Goal: Information Seeking & Learning: Learn about a topic

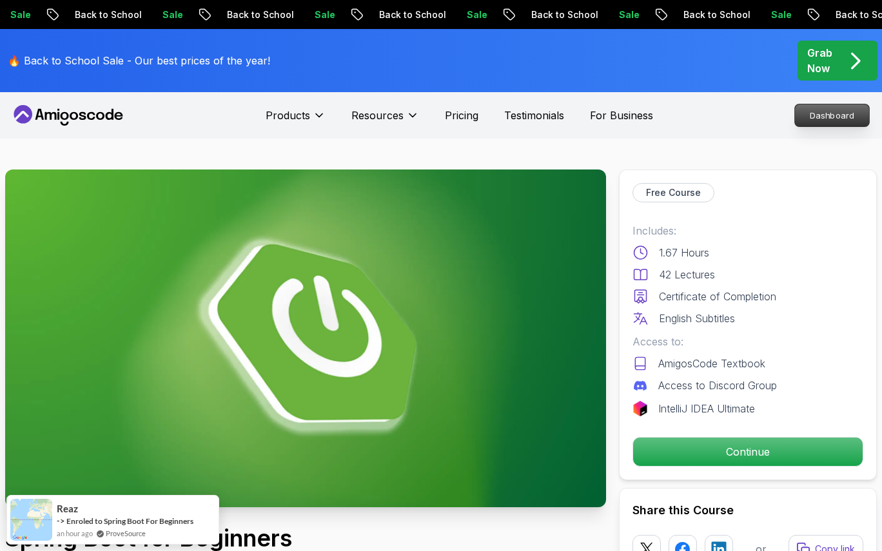
click at [835, 115] on p "Dashboard" at bounding box center [832, 115] width 74 height 22
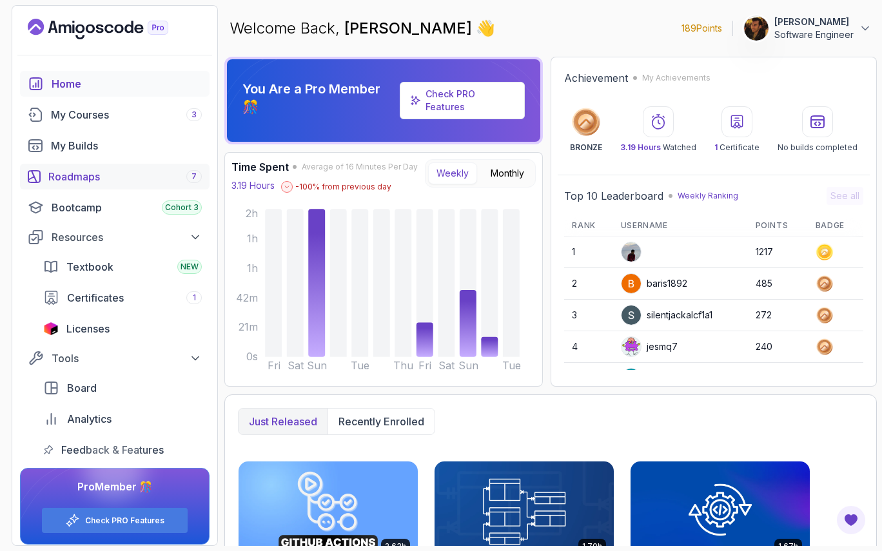
click at [82, 172] on div "Roadmaps 7" at bounding box center [124, 176] width 153 height 15
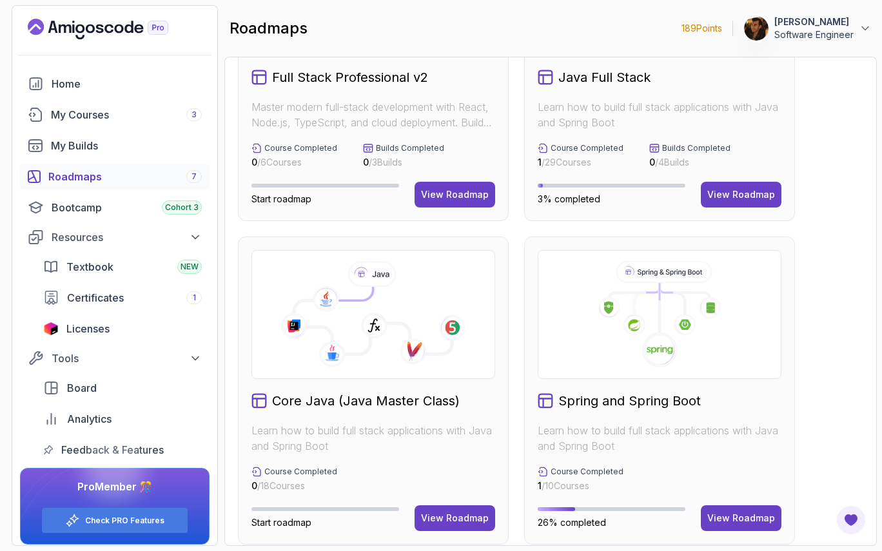
scroll to position [331, 0]
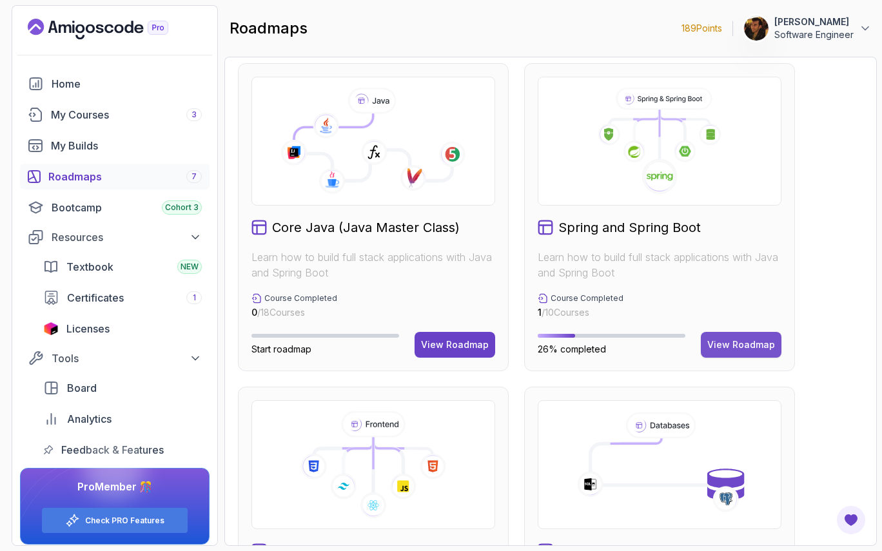
click at [754, 333] on button "View Roadmap" at bounding box center [741, 345] width 81 height 26
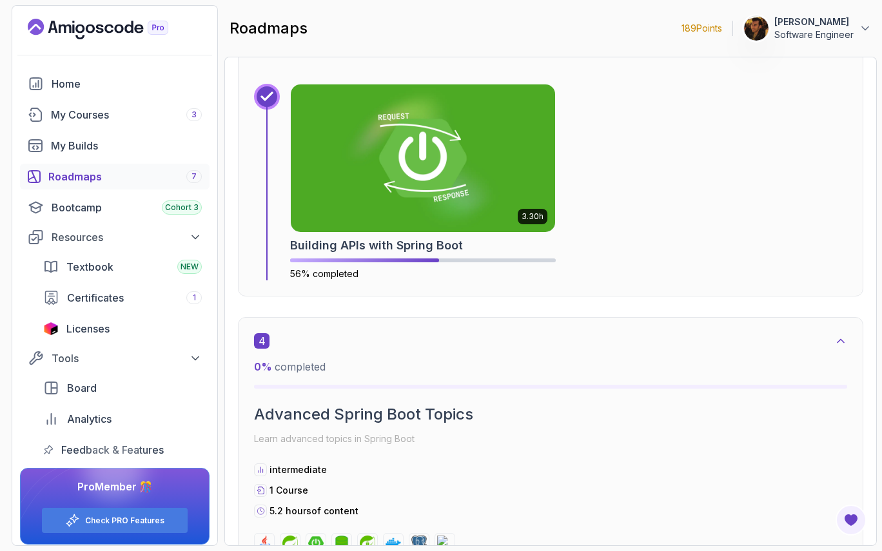
scroll to position [1664, 0]
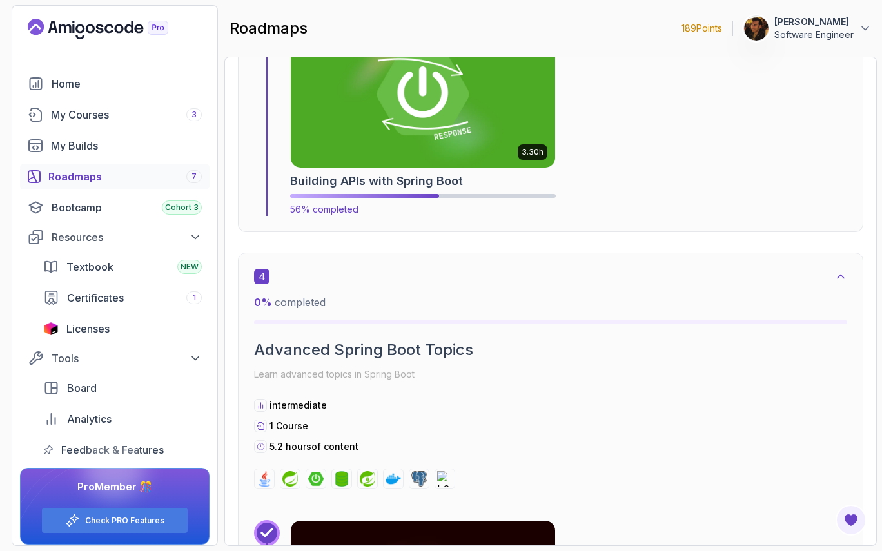
click at [421, 160] on img at bounding box center [423, 93] width 278 height 155
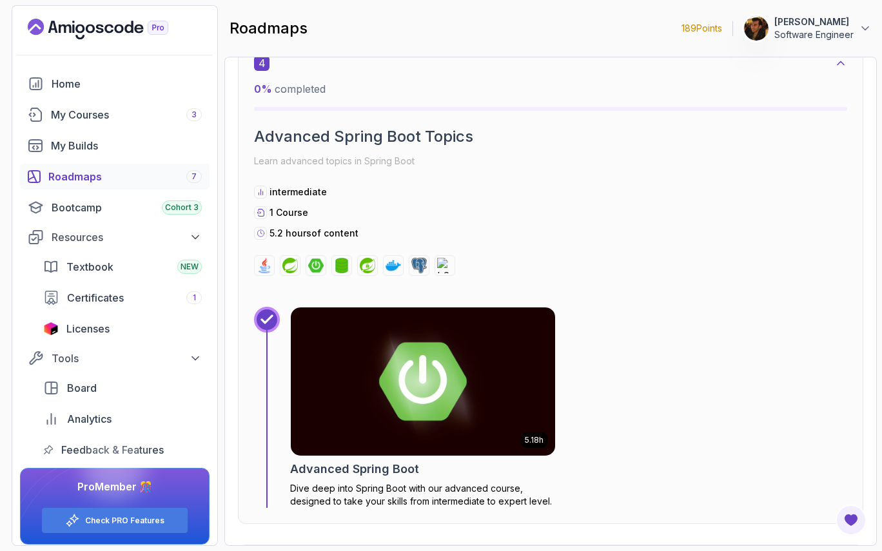
scroll to position [1903, 0]
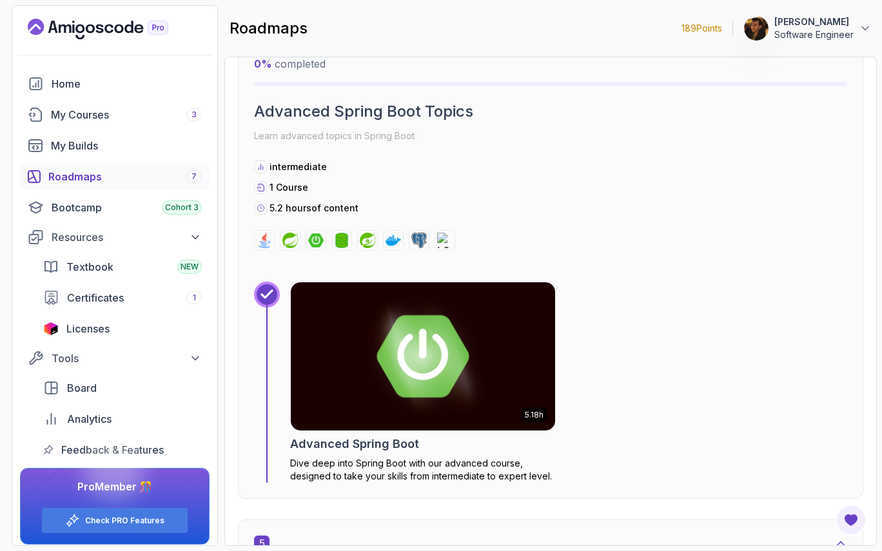
click at [425, 329] on img at bounding box center [423, 356] width 278 height 155
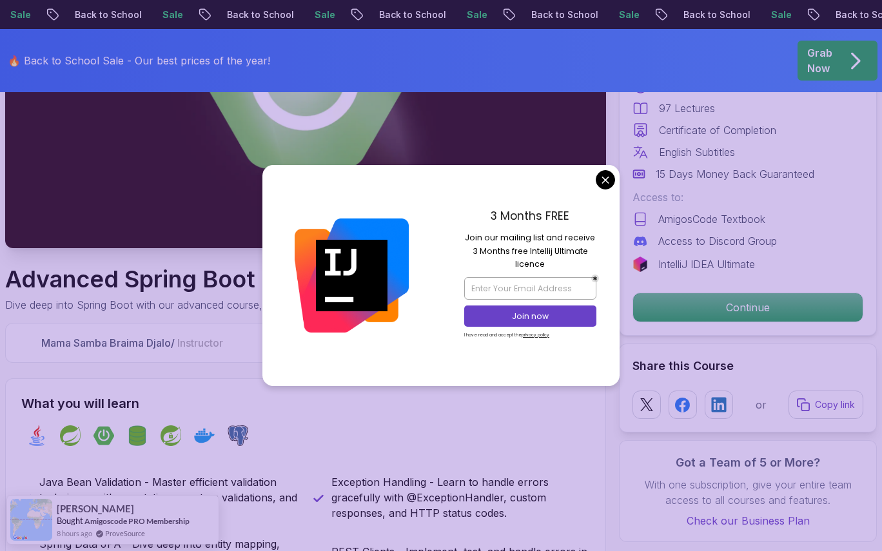
scroll to position [364, 0]
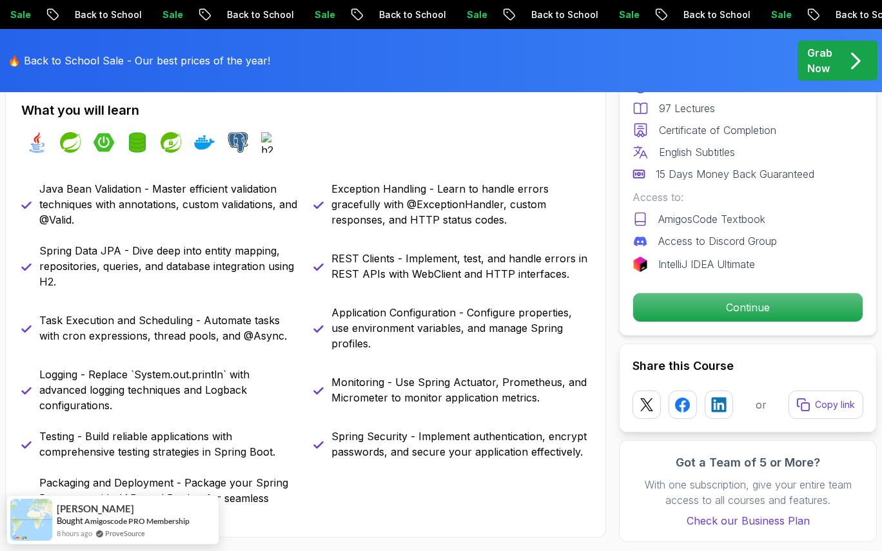
scroll to position [572, 0]
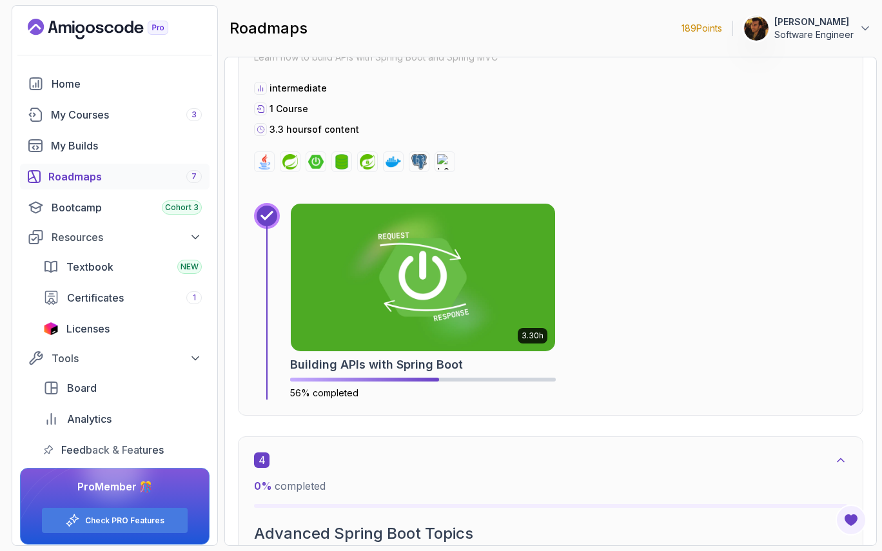
scroll to position [1399, 0]
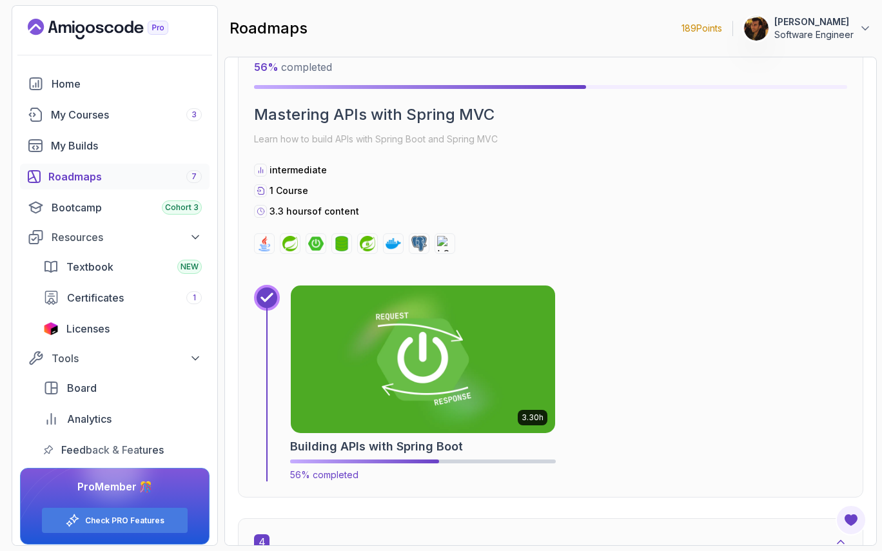
click at [416, 342] on img at bounding box center [423, 359] width 278 height 155
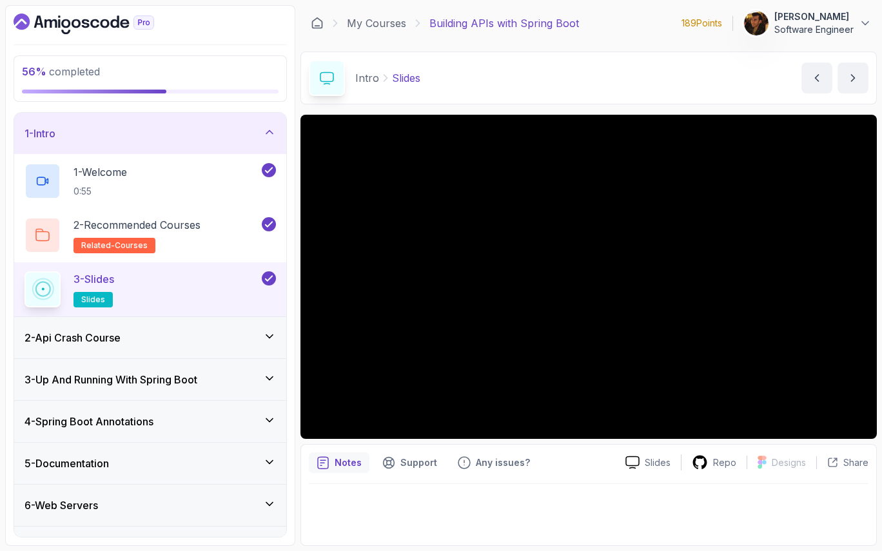
scroll to position [154, 0]
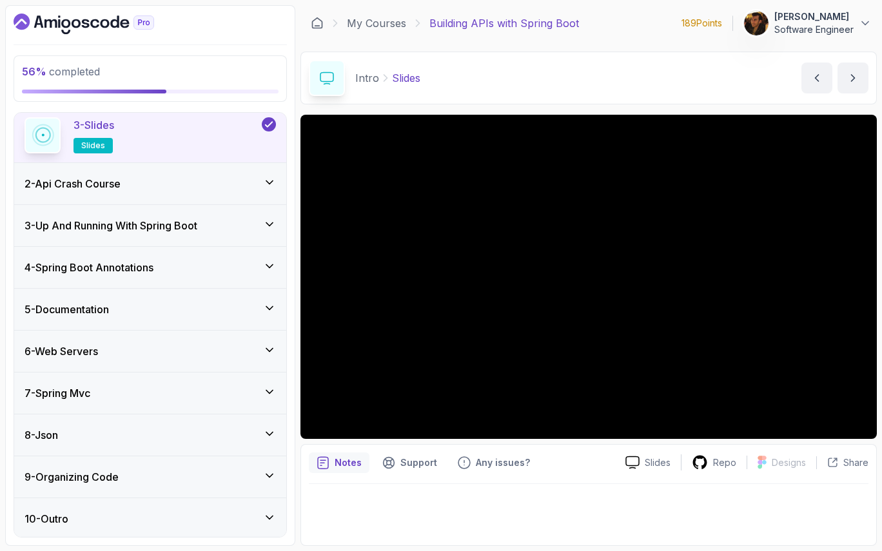
click at [216, 405] on div "7 - Spring Mvc" at bounding box center [150, 393] width 272 height 41
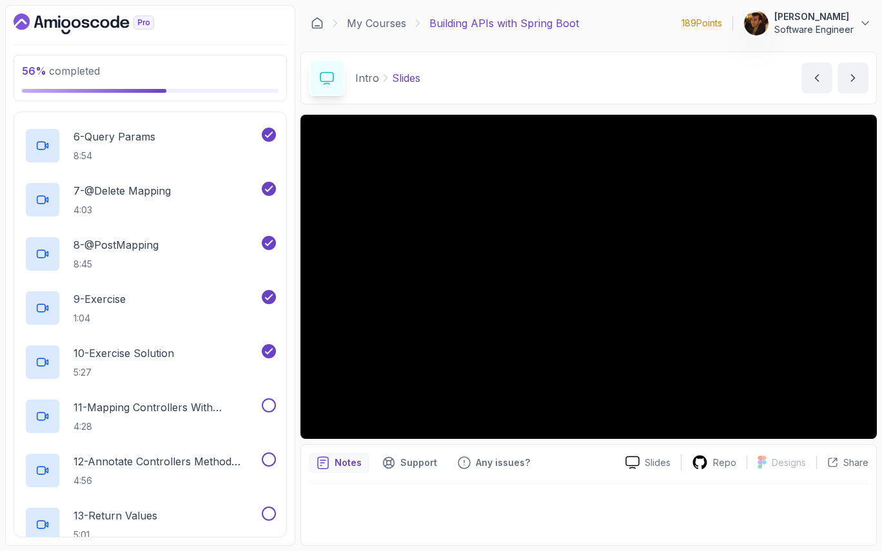
scroll to position [576, 0]
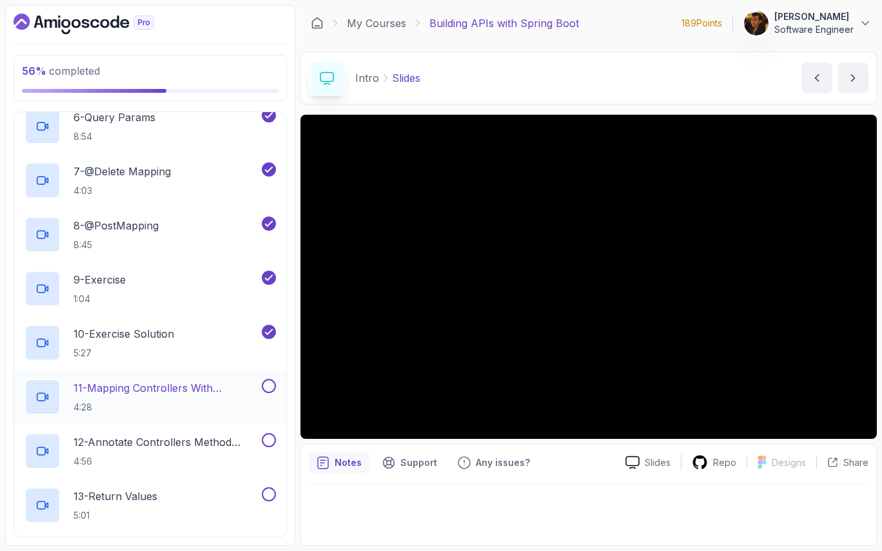
click at [199, 393] on p "11 - Mapping Controllers With @Requestmapping" at bounding box center [166, 387] width 186 height 15
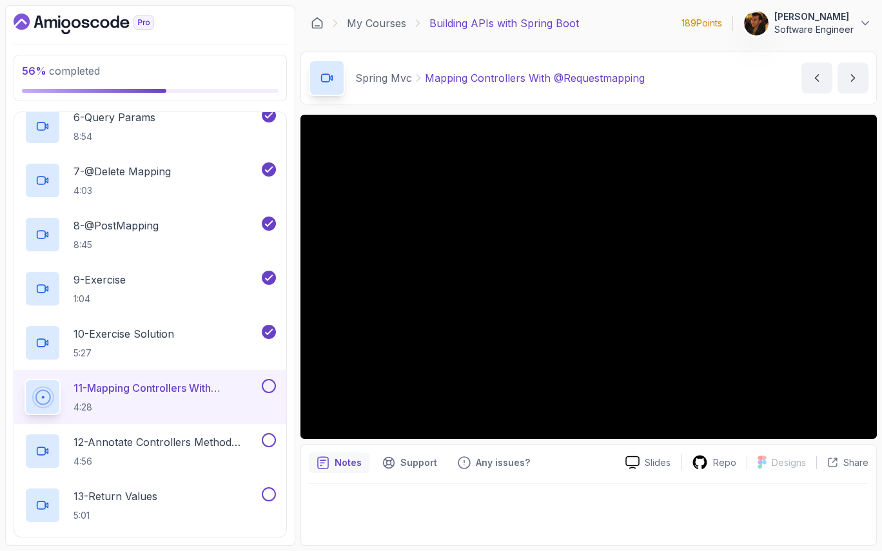
click at [573, 465] on div "Notes Support Any issues?" at bounding box center [462, 463] width 306 height 21
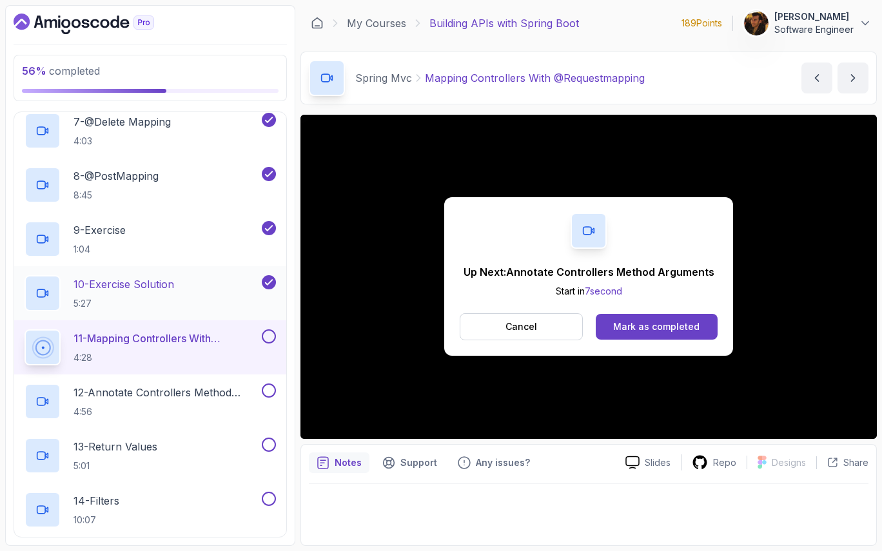
scroll to position [641, 0]
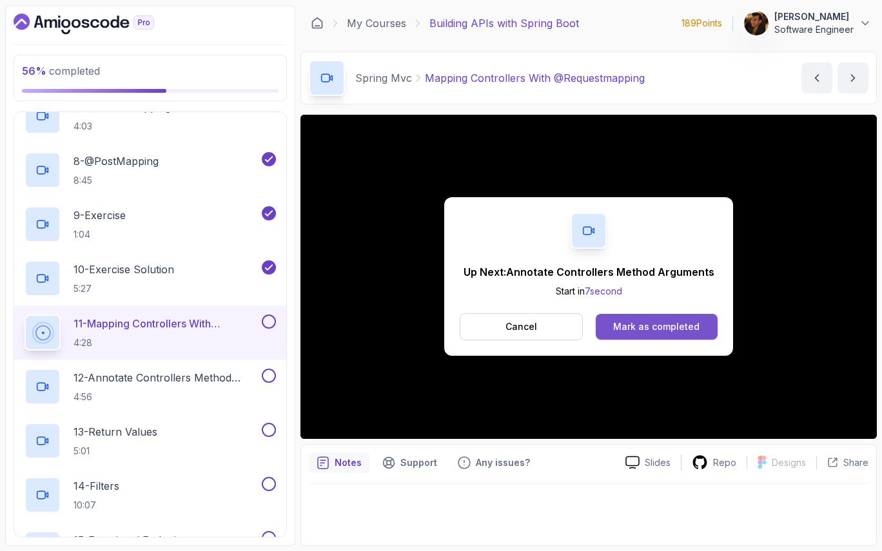
click at [698, 331] on button "Mark as completed" at bounding box center [657, 327] width 122 height 26
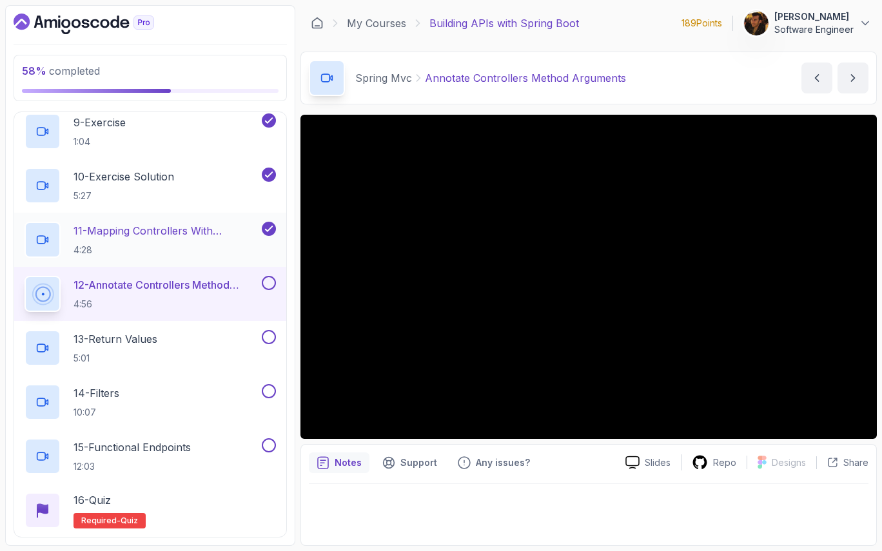
scroll to position [736, 0]
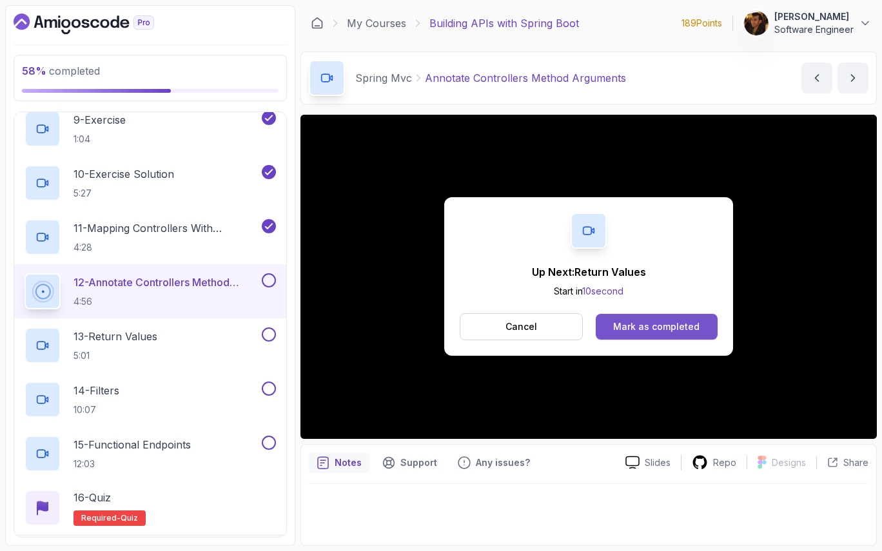
click at [649, 334] on button "Mark as completed" at bounding box center [657, 327] width 122 height 26
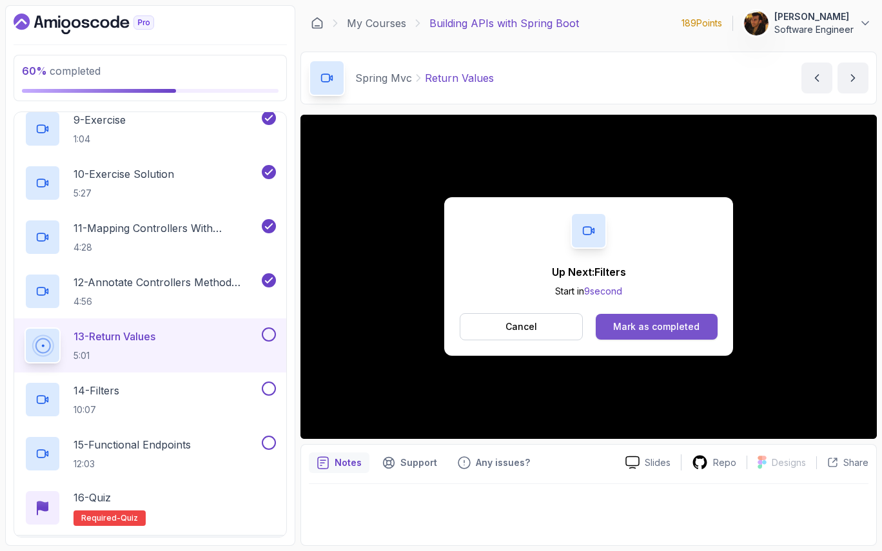
click at [635, 313] on div "Cancel Mark as completed" at bounding box center [589, 326] width 258 height 27
click at [635, 317] on button "Mark as completed" at bounding box center [657, 327] width 122 height 26
